Goal: Task Accomplishment & Management: Use online tool/utility

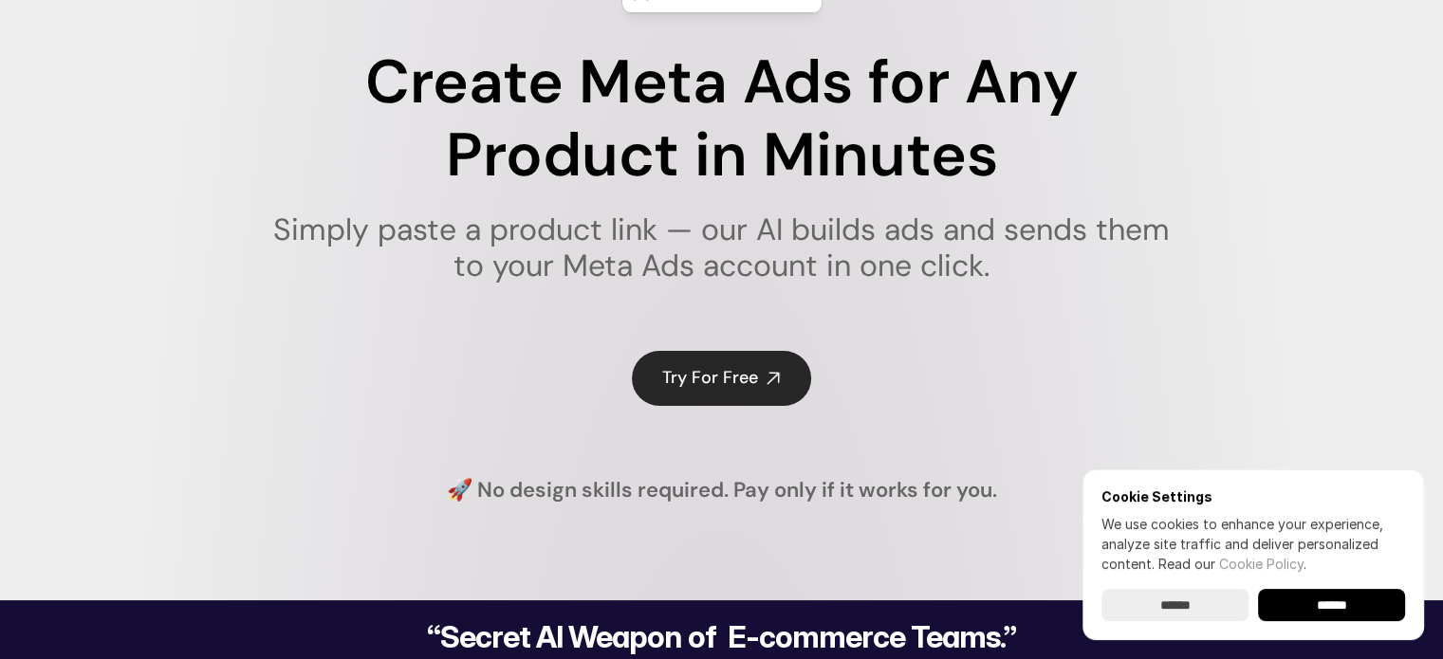
scroll to position [190, 0]
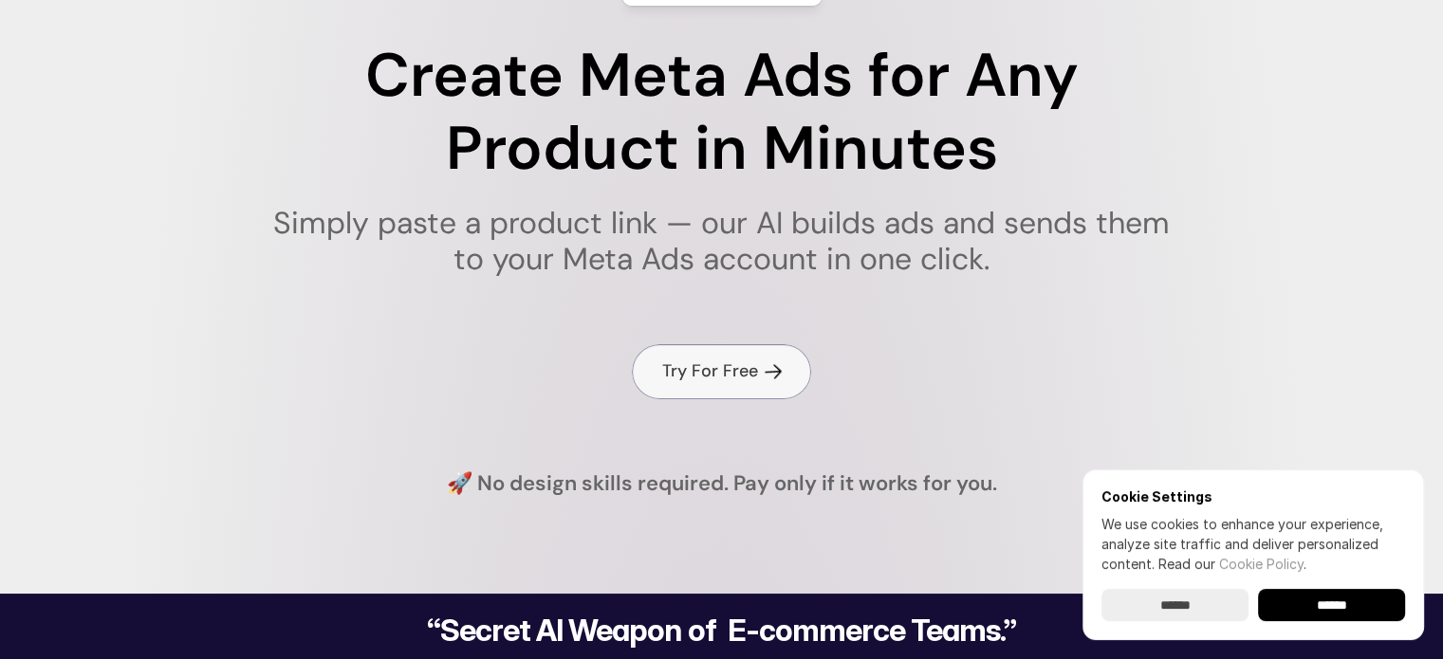
click at [728, 362] on h4 "Try For Free" at bounding box center [710, 372] width 96 height 24
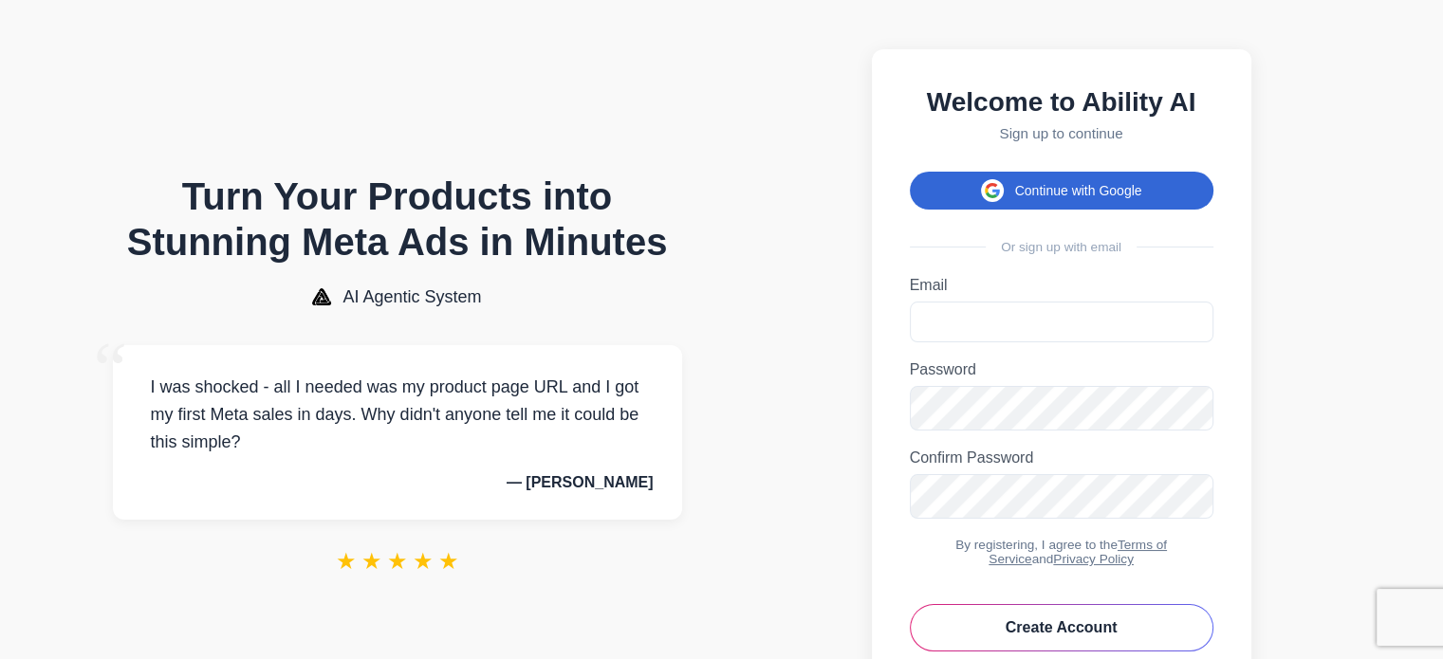
click at [987, 202] on span at bounding box center [992, 190] width 23 height 23
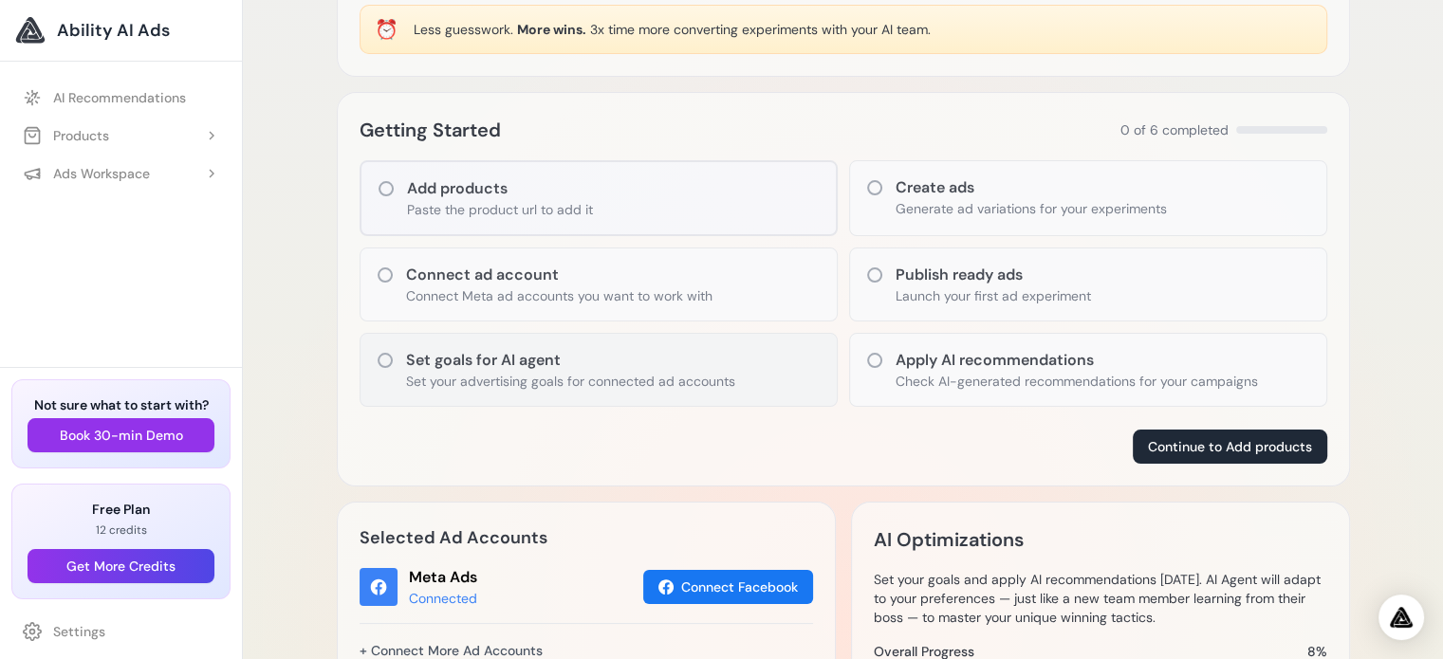
scroll to position [190, 0]
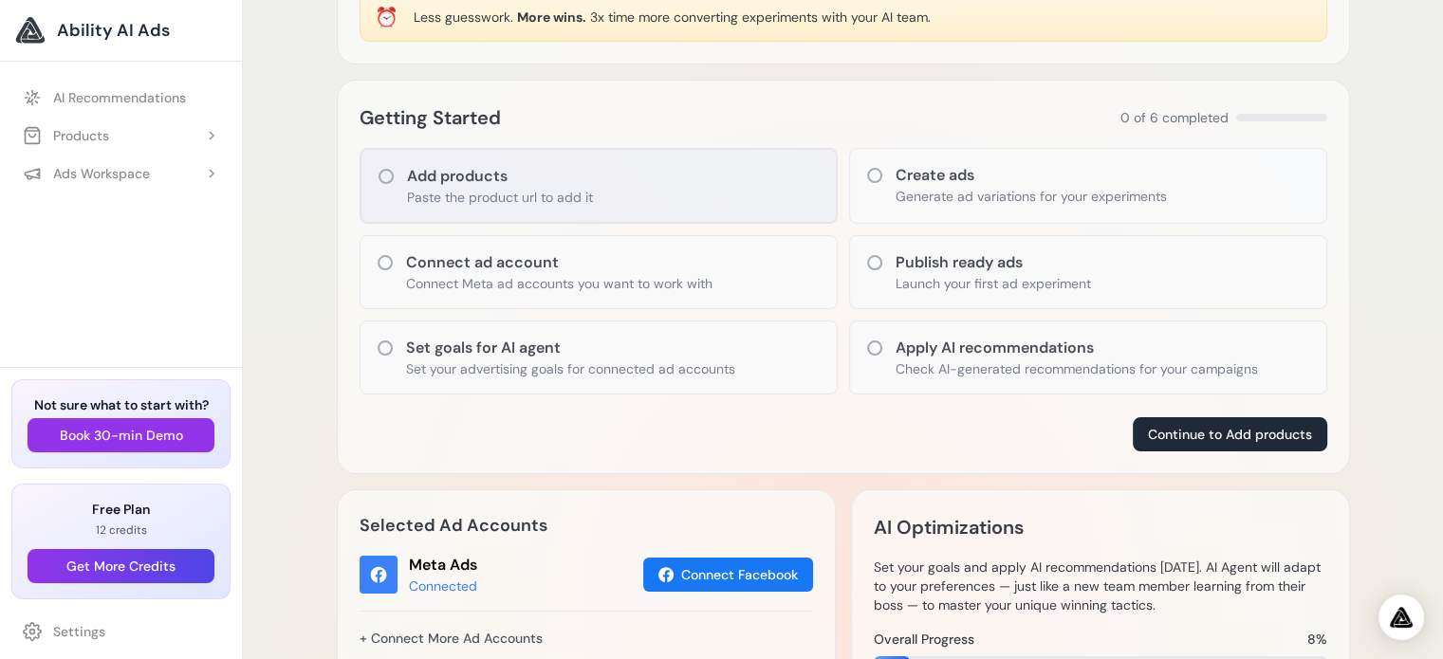
click at [535, 184] on h3 "Add products" at bounding box center [500, 176] width 186 height 23
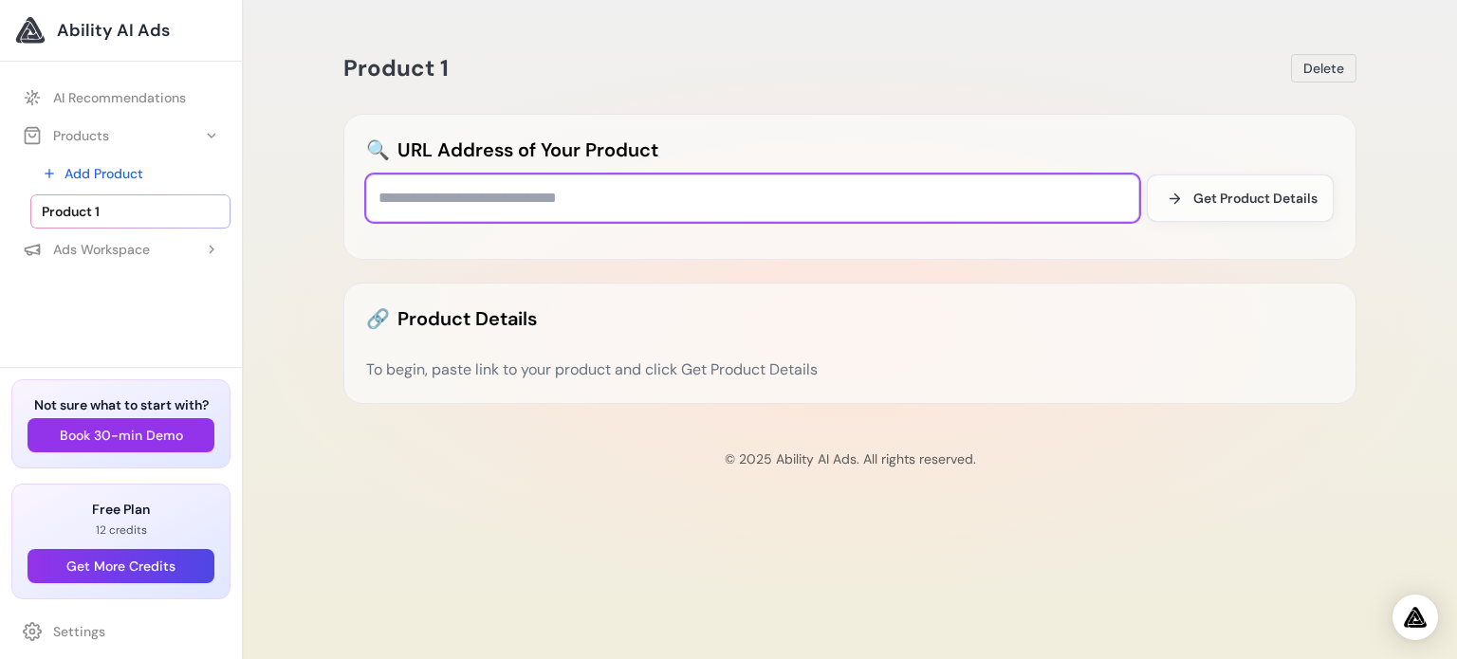
click at [600, 185] on input "text" at bounding box center [752, 198] width 773 height 47
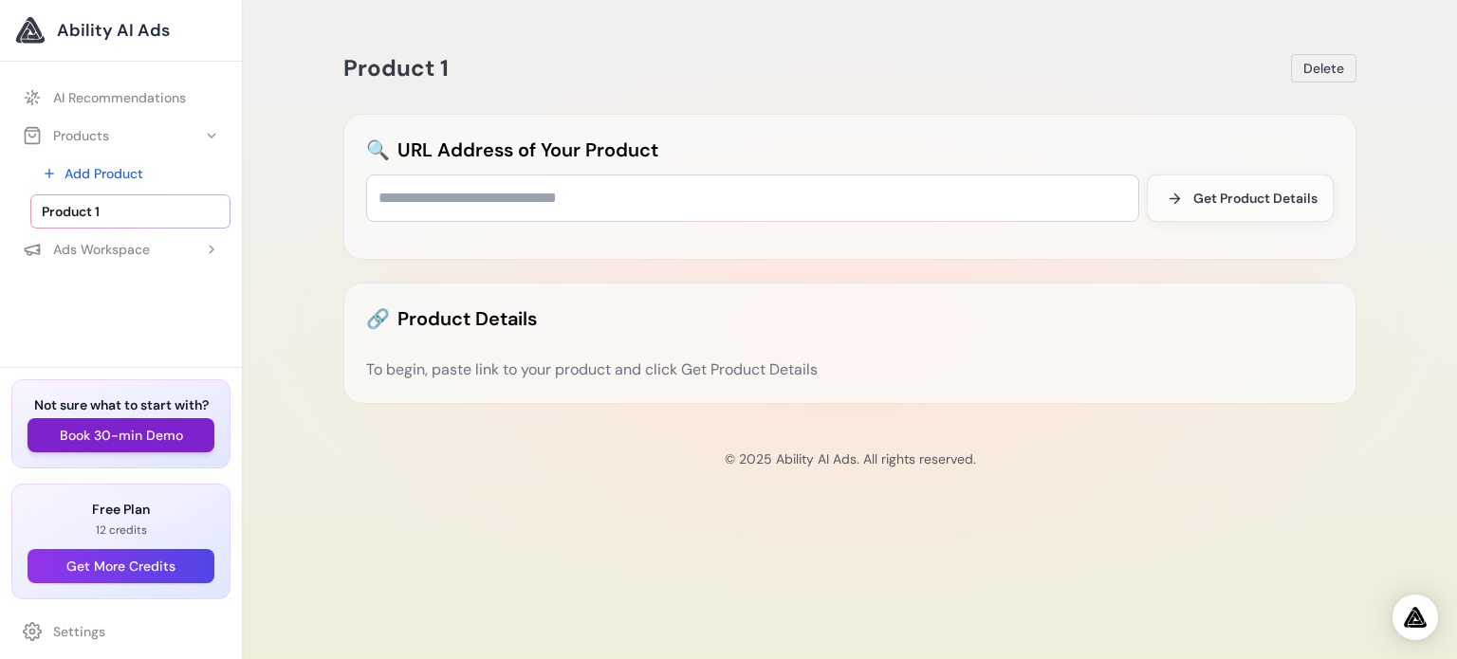
click at [162, 436] on button "Book 30-min Demo" at bounding box center [121, 435] width 187 height 34
click at [102, 102] on link "AI Recommendations" at bounding box center [120, 98] width 219 height 34
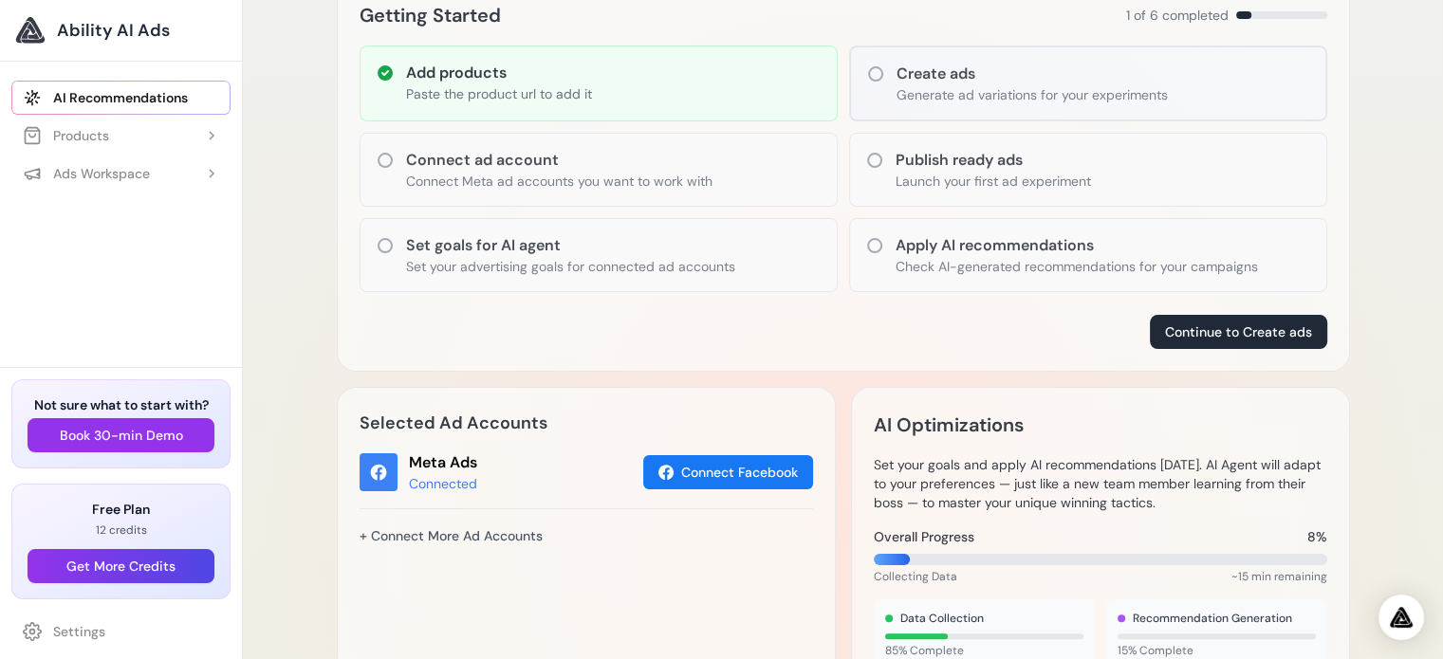
scroll to position [190, 0]
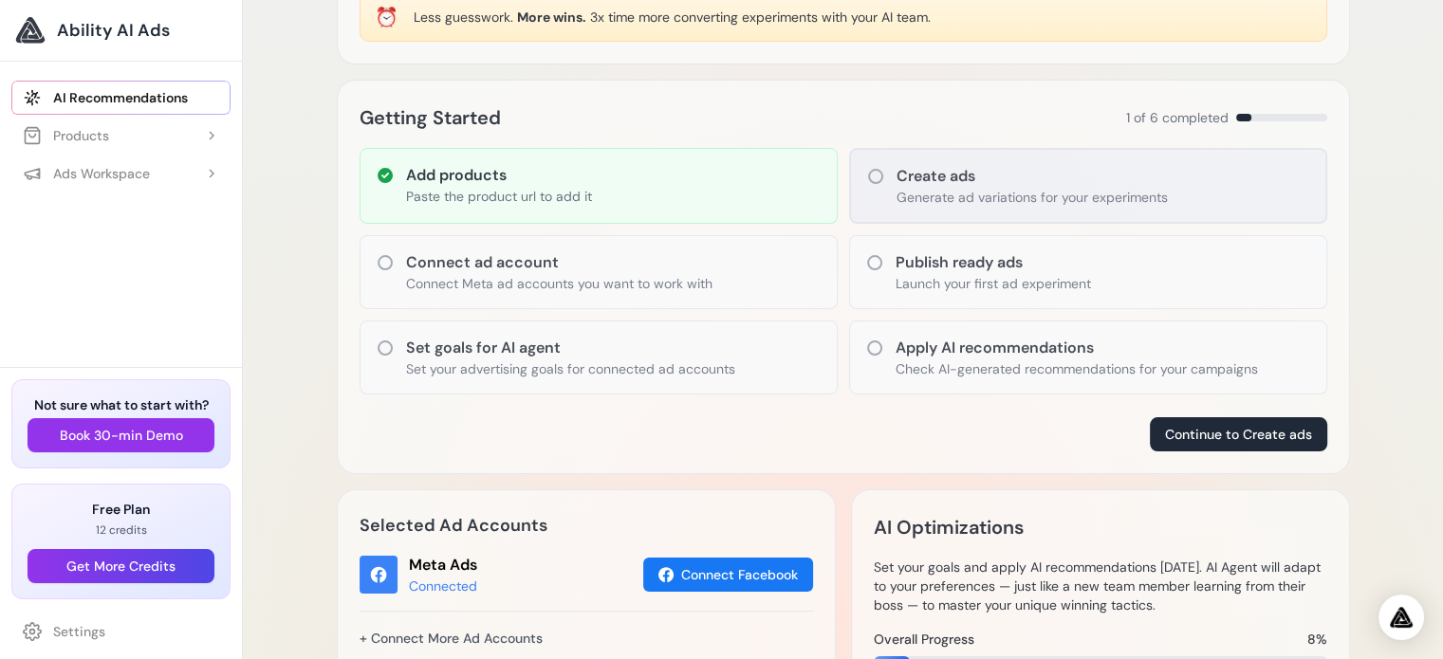
click at [878, 185] on div "Create ads Generate ad variations for your experiments" at bounding box center [1088, 186] width 478 height 76
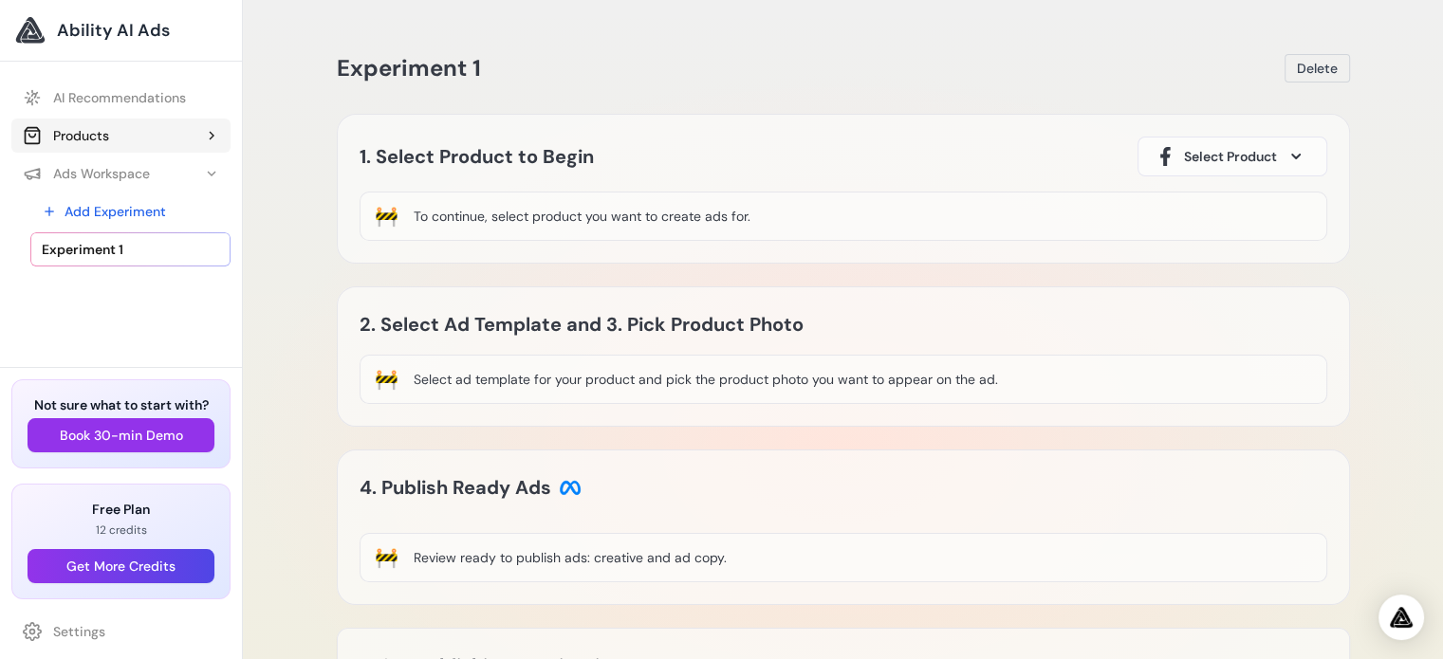
click at [106, 144] on div "Products" at bounding box center [66, 135] width 86 height 19
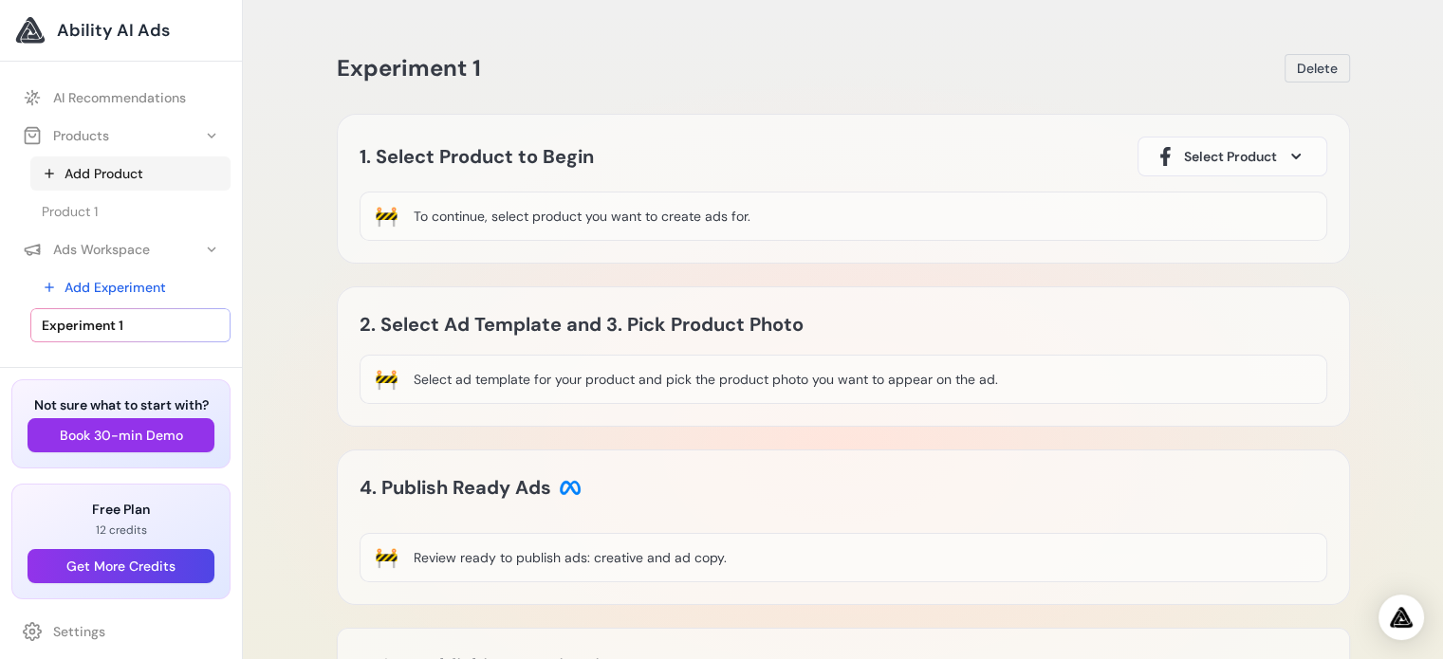
click at [91, 162] on link "Add Product" at bounding box center [130, 174] width 200 height 34
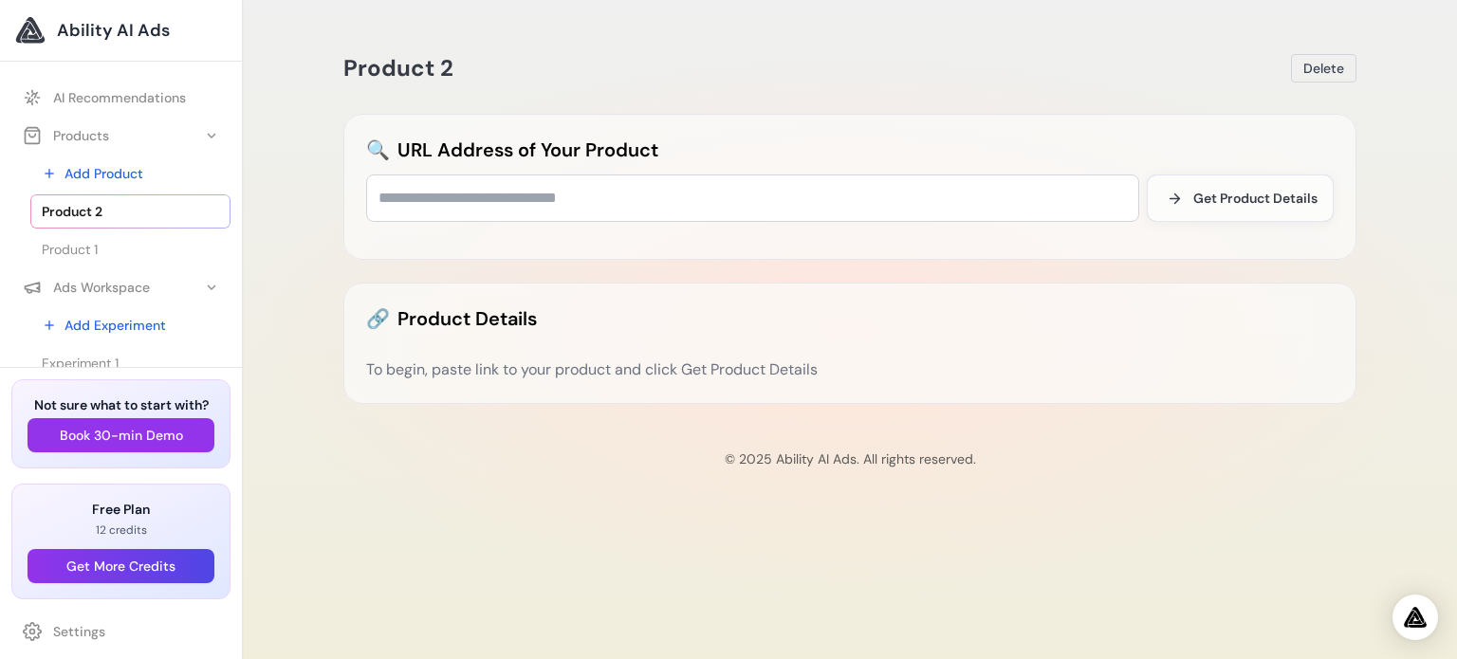
drag, startPoint x: 608, startPoint y: 357, endPoint x: 607, endPoint y: 346, distance: 10.5
click at [607, 357] on div "🔗 Product Details To begin, paste link to your product and click Get Product De…" at bounding box center [849, 343] width 1013 height 121
